Goal: Transaction & Acquisition: Purchase product/service

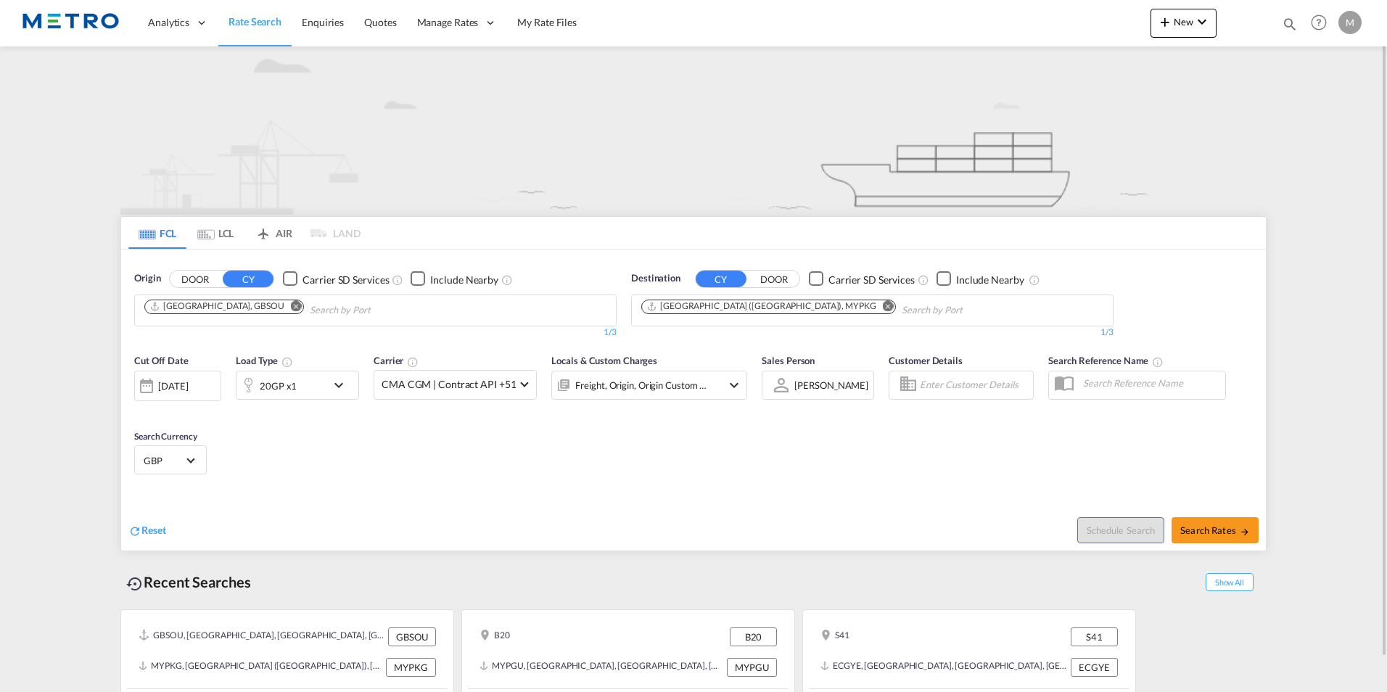
click at [291, 302] on md-icon "Remove" at bounding box center [296, 305] width 11 height 11
click at [883, 307] on md-icon "Remove" at bounding box center [888, 305] width 11 height 11
click at [196, 276] on button "DOOR" at bounding box center [195, 279] width 51 height 17
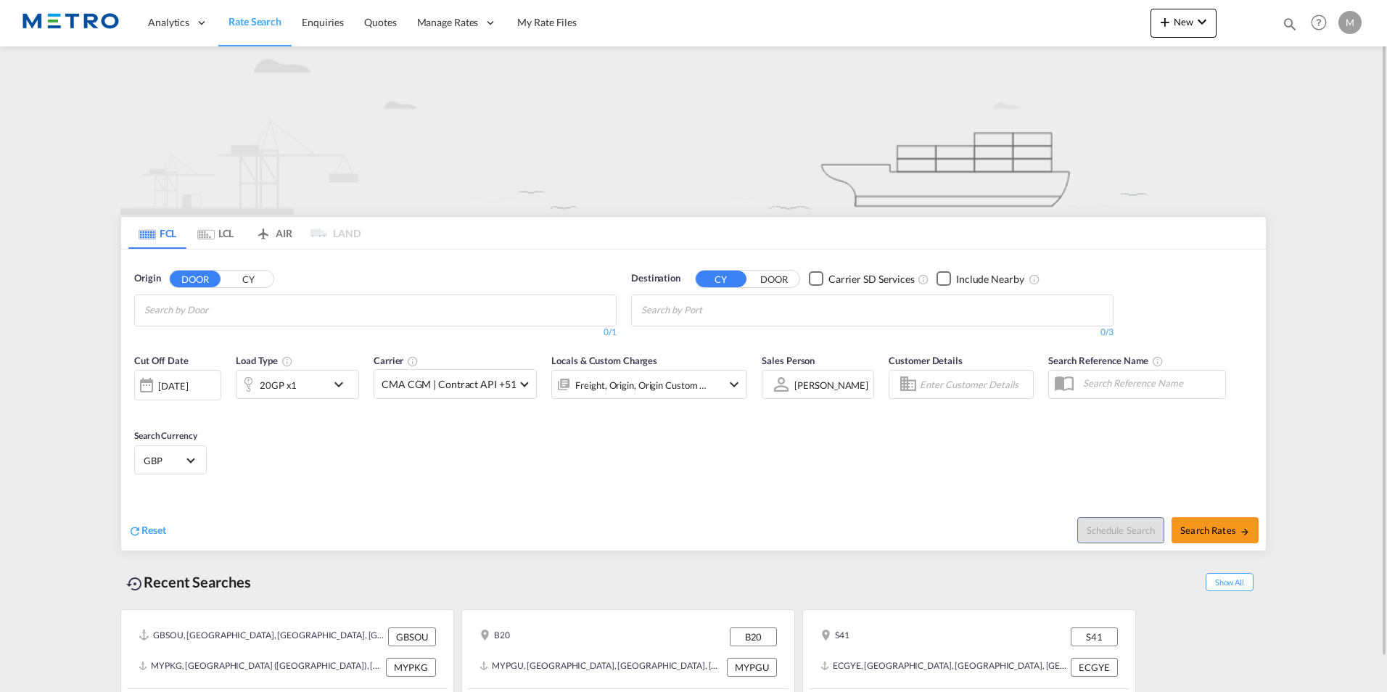
click at [249, 306] on body "Analytics Reports Dashboard Rate Search Enquiries Quotes" at bounding box center [693, 346] width 1387 height 692
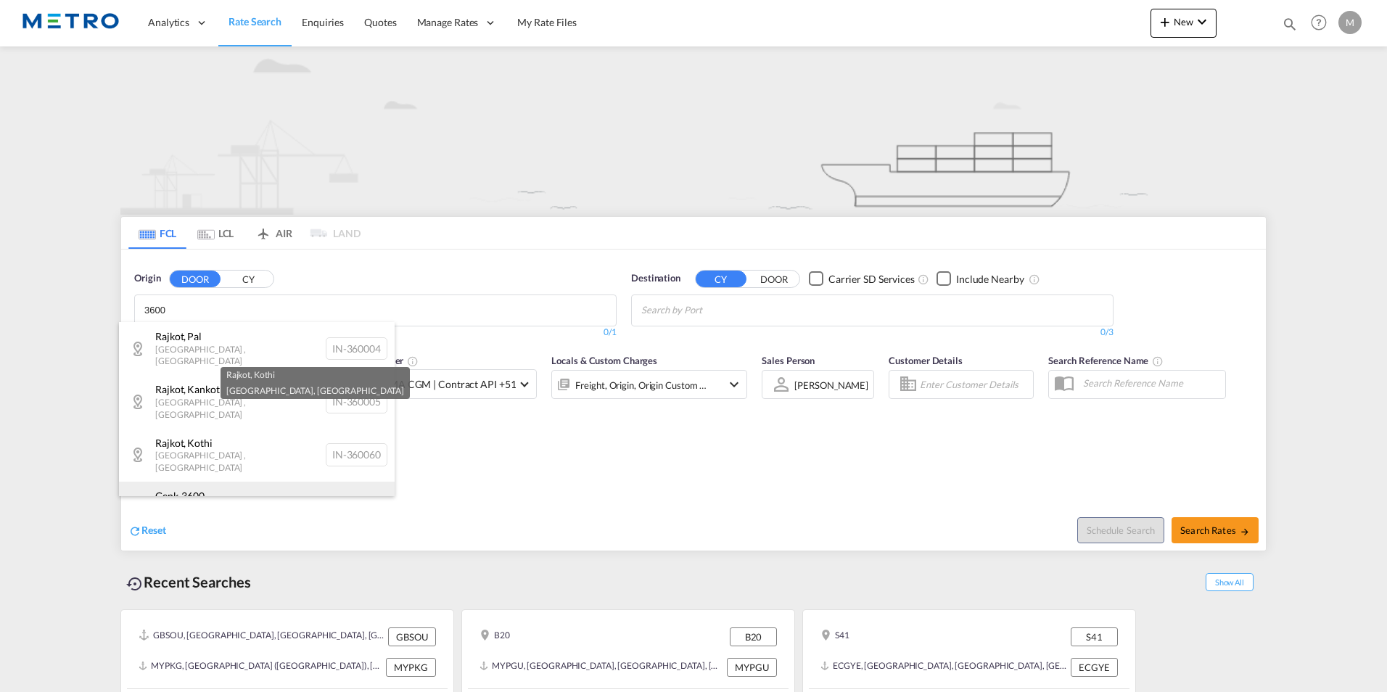
type input "3600"
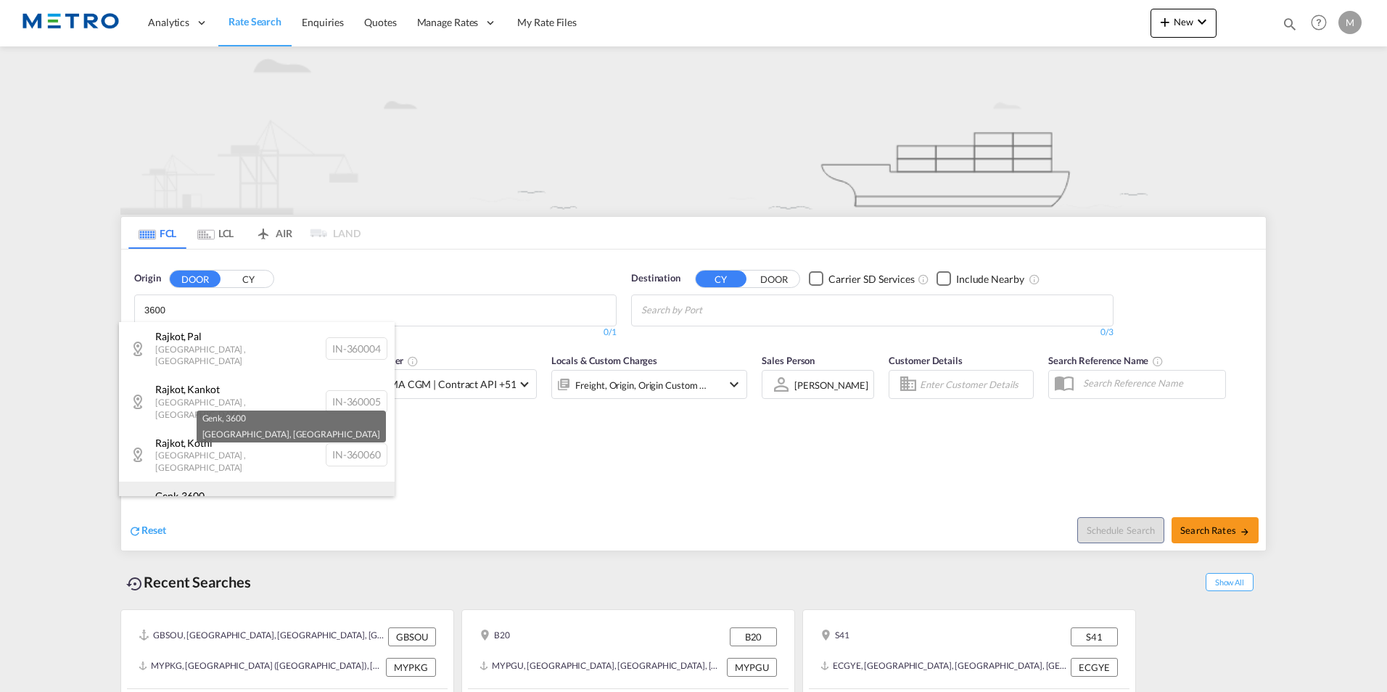
click at [244, 482] on div "Genk , 3600 Région Flamande , [GEOGRAPHIC_DATA] BE-3600" at bounding box center [257, 508] width 276 height 53
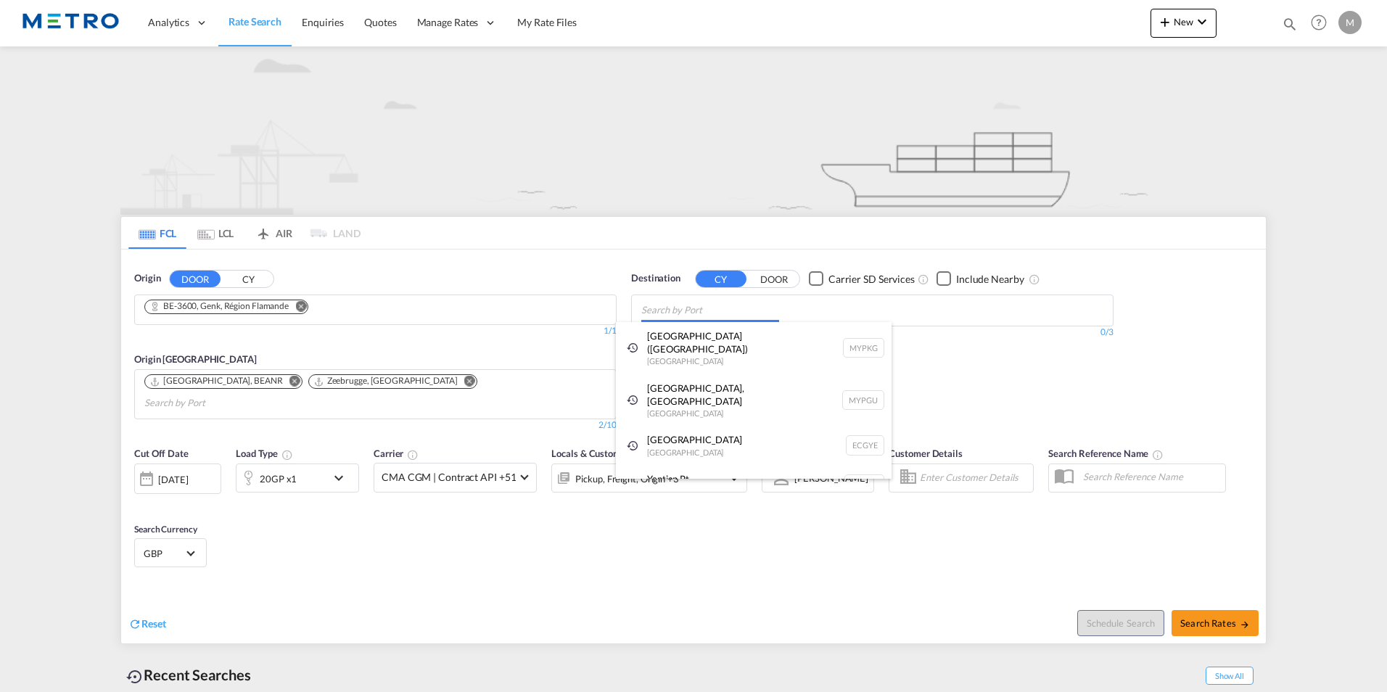
click at [719, 315] on body "Analytics Reports Dashboard Rate Search Enquiries Quotes" at bounding box center [693, 346] width 1387 height 692
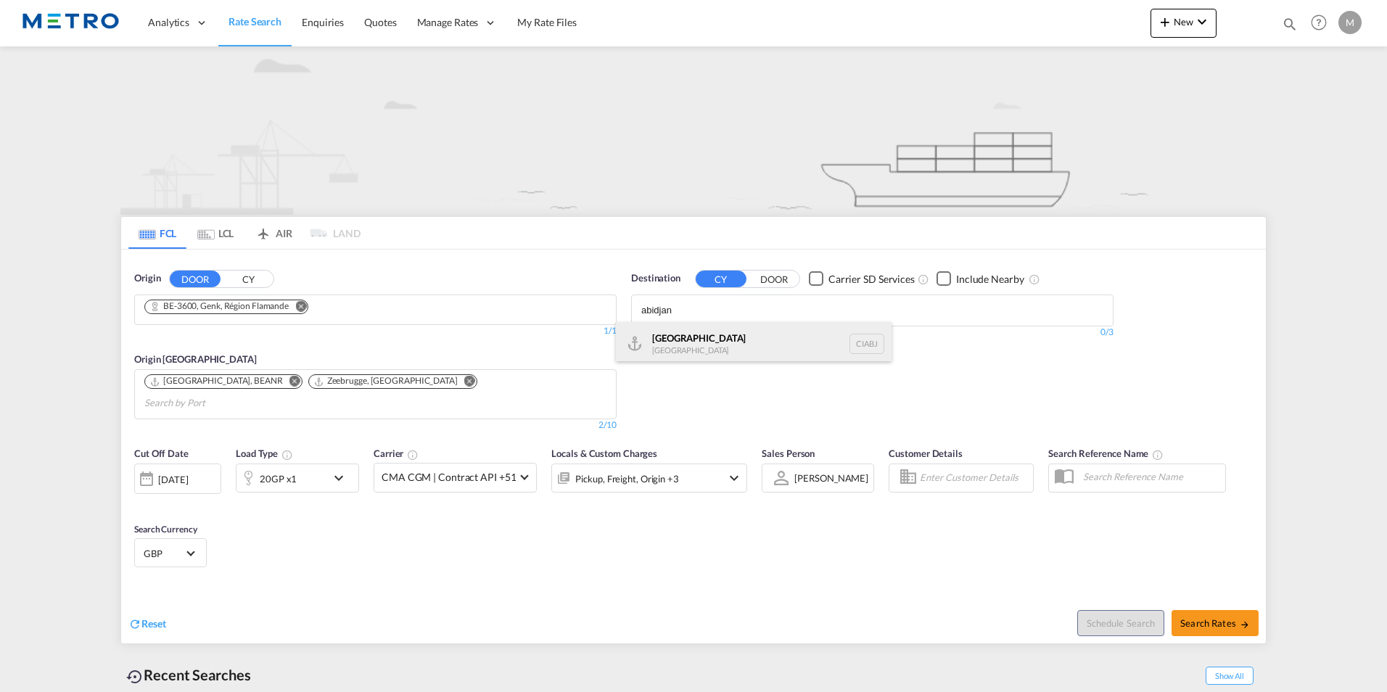
type input "abidjan"
drag, startPoint x: 717, startPoint y: 335, endPoint x: 616, endPoint y: 400, distance: 119.5
click at [714, 335] on div "Abidjan [GEOGRAPHIC_DATA] CIABJ" at bounding box center [754, 344] width 276 height 44
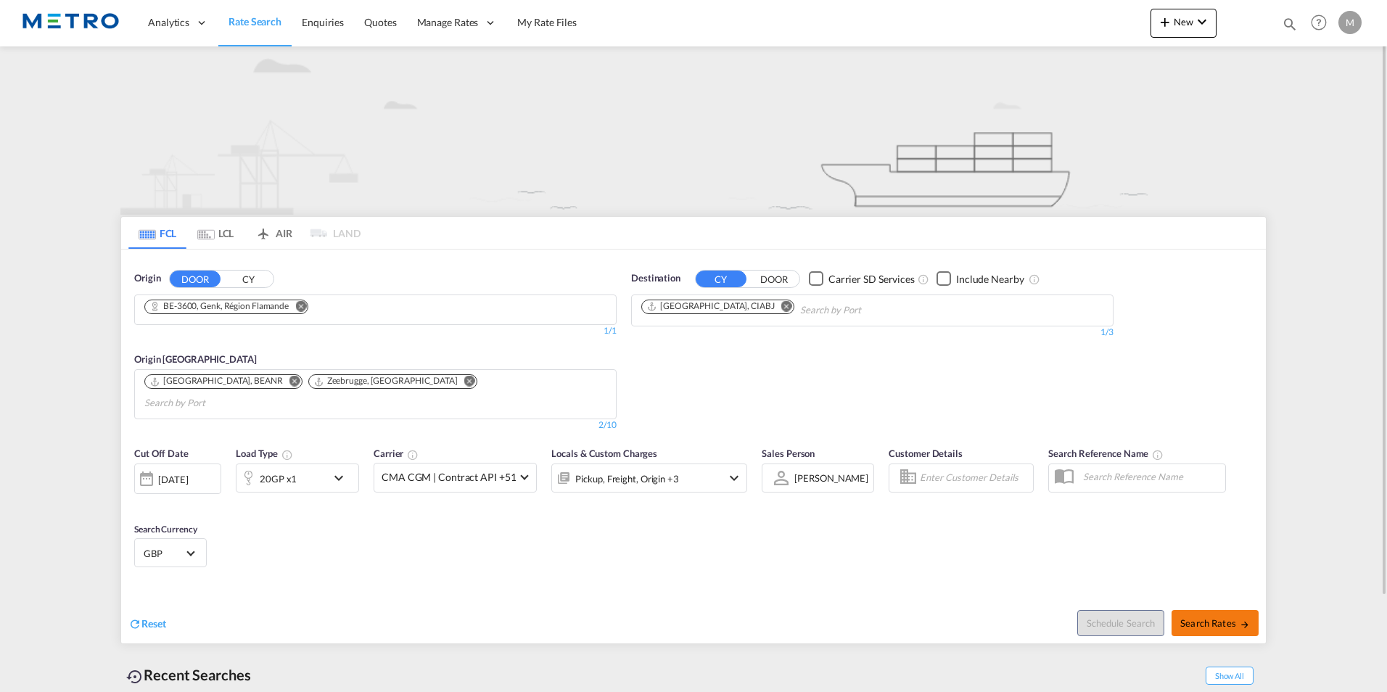
click at [1237, 610] on button "Search Rates" at bounding box center [1214, 623] width 87 height 26
type input "3600 to CIABJ / [DATE]"
